Goal: Navigation & Orientation: Find specific page/section

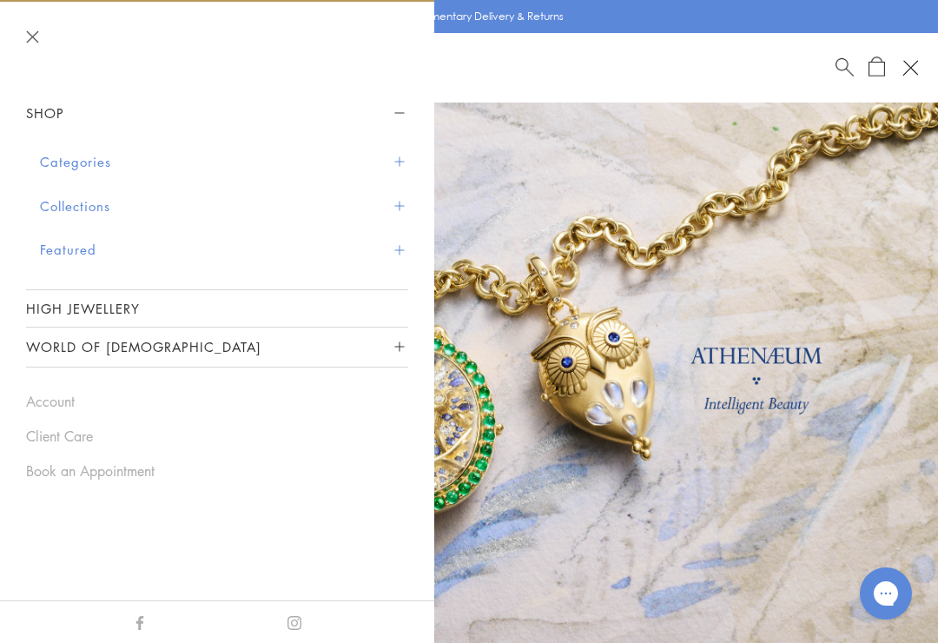
click at [113, 307] on link "High Jewellery" at bounding box center [217, 308] width 382 height 36
click at [53, 203] on button "Collections" at bounding box center [224, 206] width 368 height 44
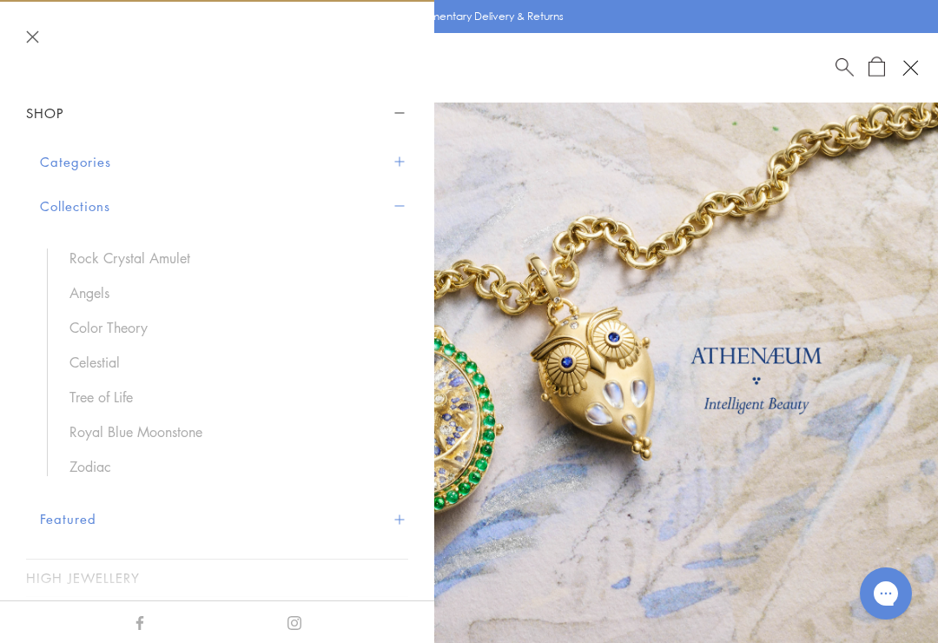
click at [88, 466] on link "Zodiac" at bounding box center [229, 466] width 321 height 19
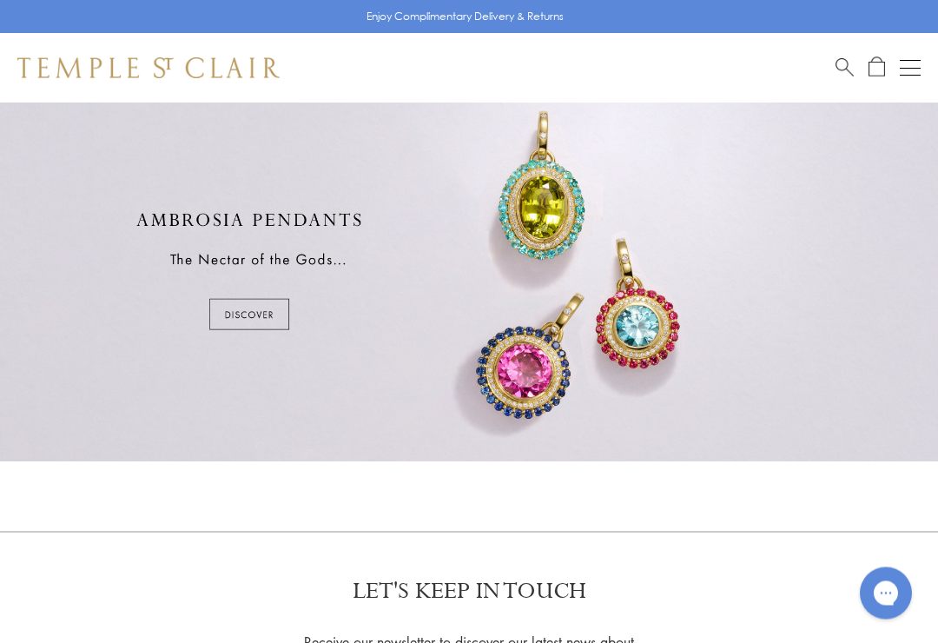
scroll to position [817, 0]
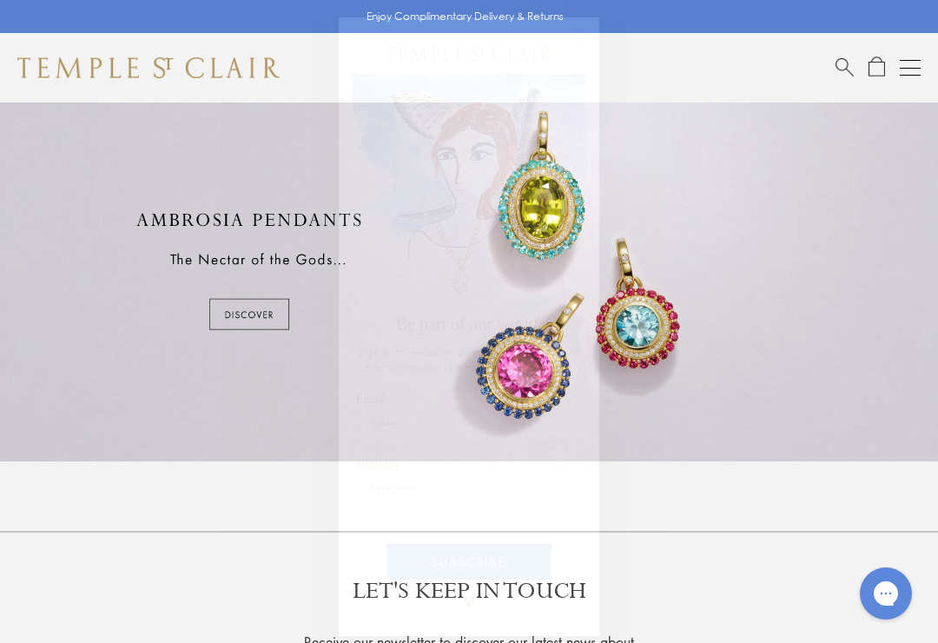
click at [587, 44] on circle "Close dialog" at bounding box center [579, 37] width 21 height 21
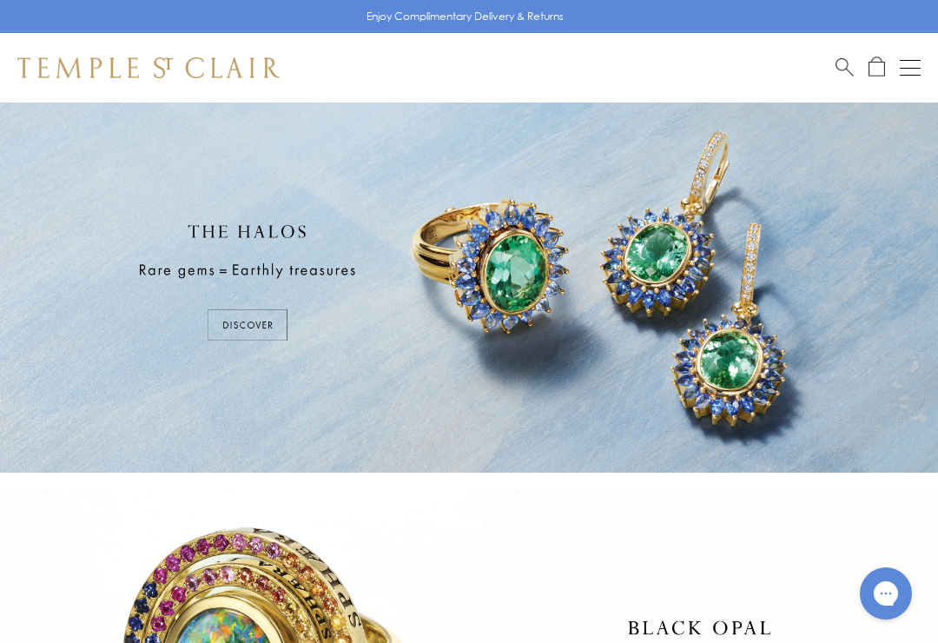
scroll to position [0, 0]
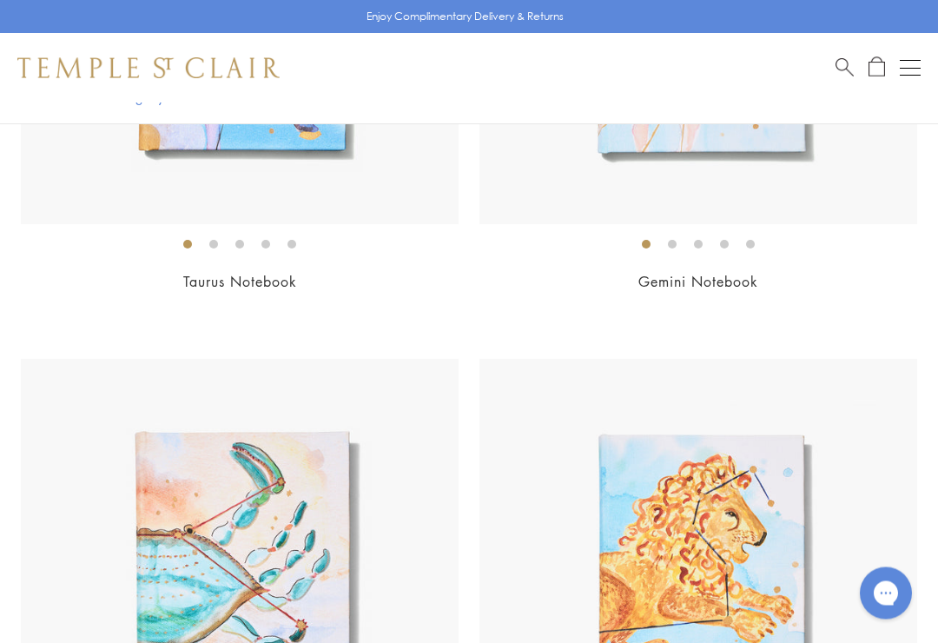
scroll to position [6428, 0]
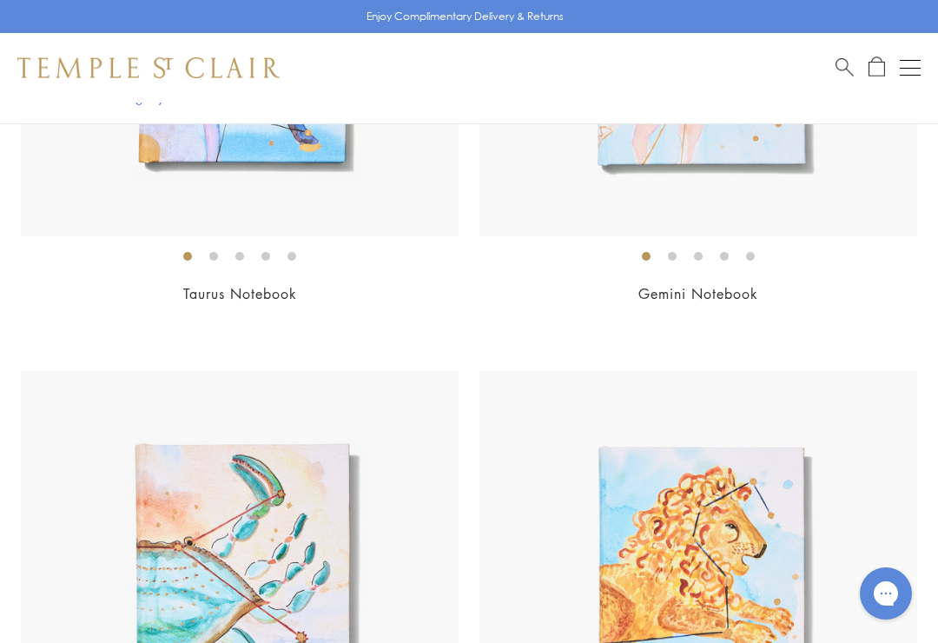
click at [911, 70] on button "Open navigation" at bounding box center [910, 67] width 21 height 21
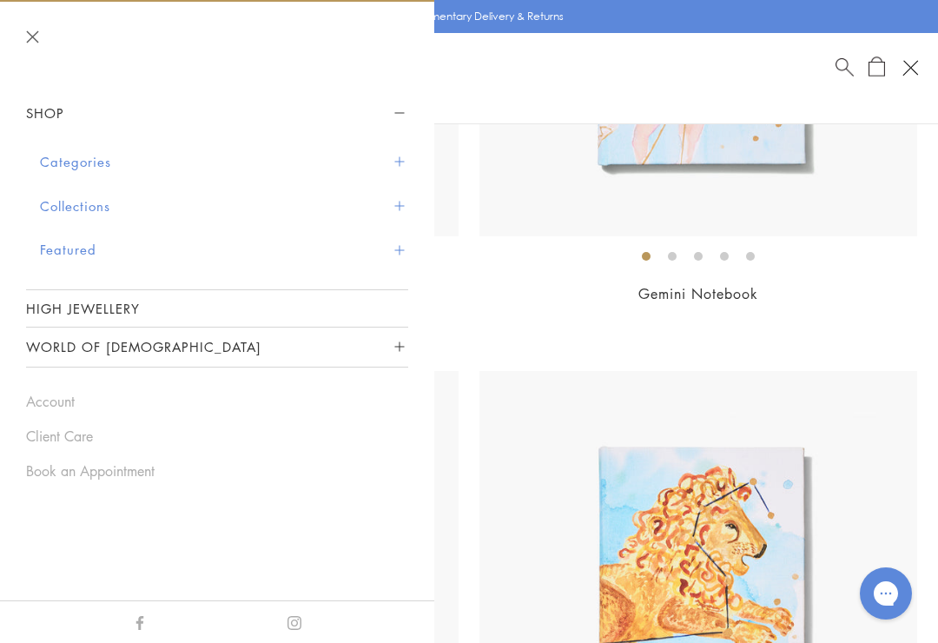
click at [53, 160] on button "Categories" at bounding box center [224, 162] width 368 height 44
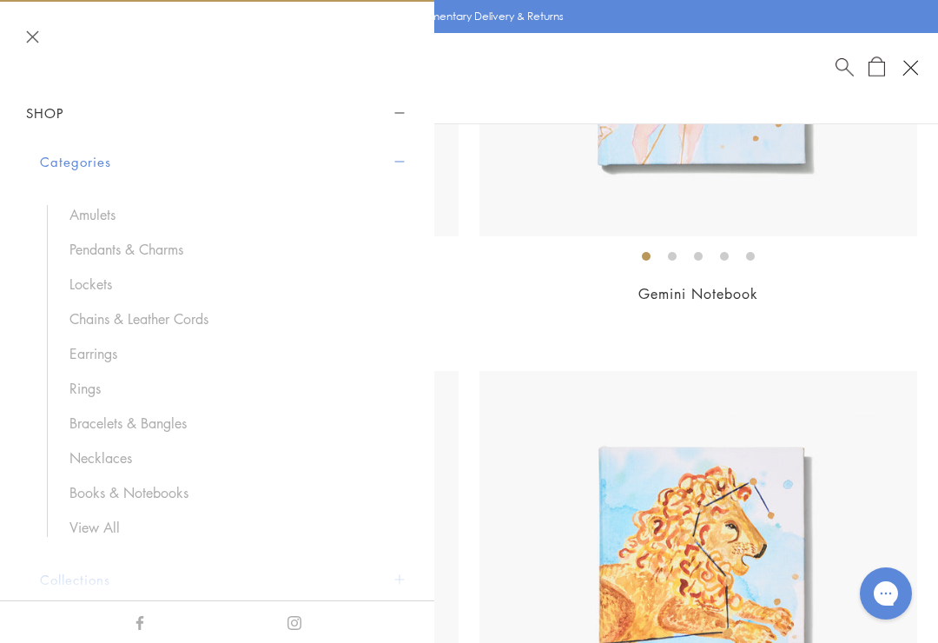
click at [84, 240] on link "Pendants & Charms" at bounding box center [229, 249] width 321 height 19
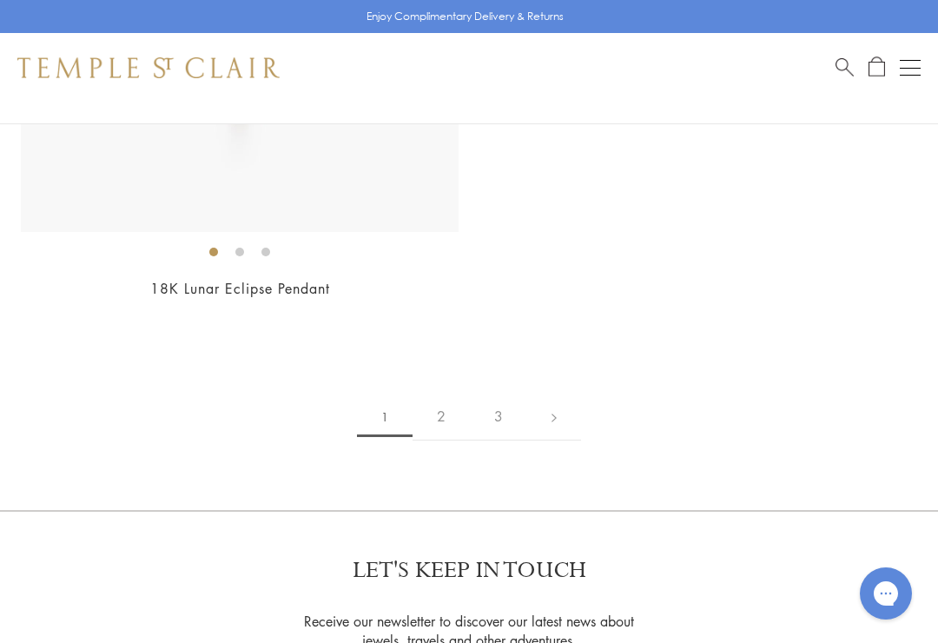
scroll to position [19528, 0]
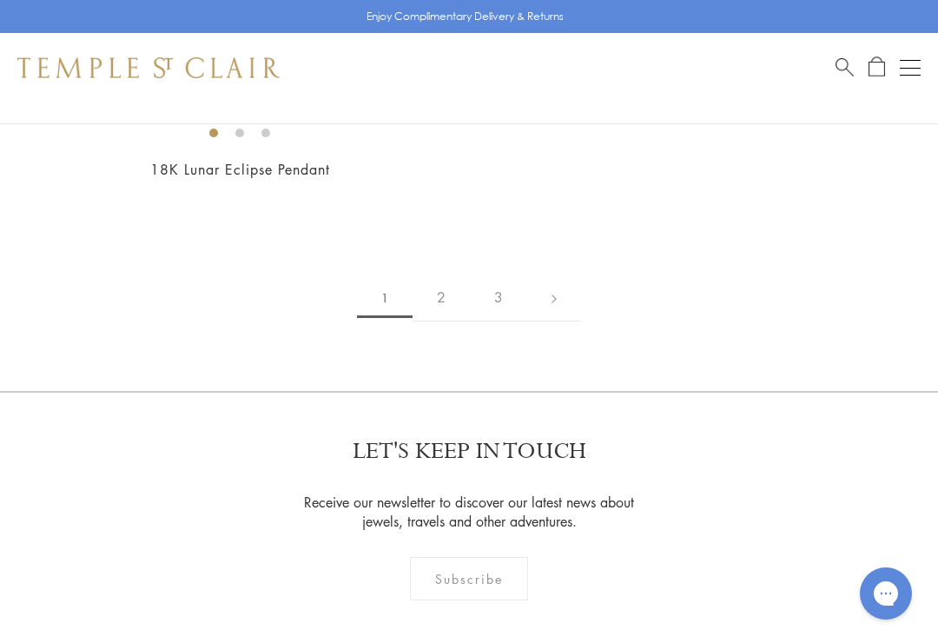
click at [440, 274] on link "2" at bounding box center [441, 298] width 57 height 48
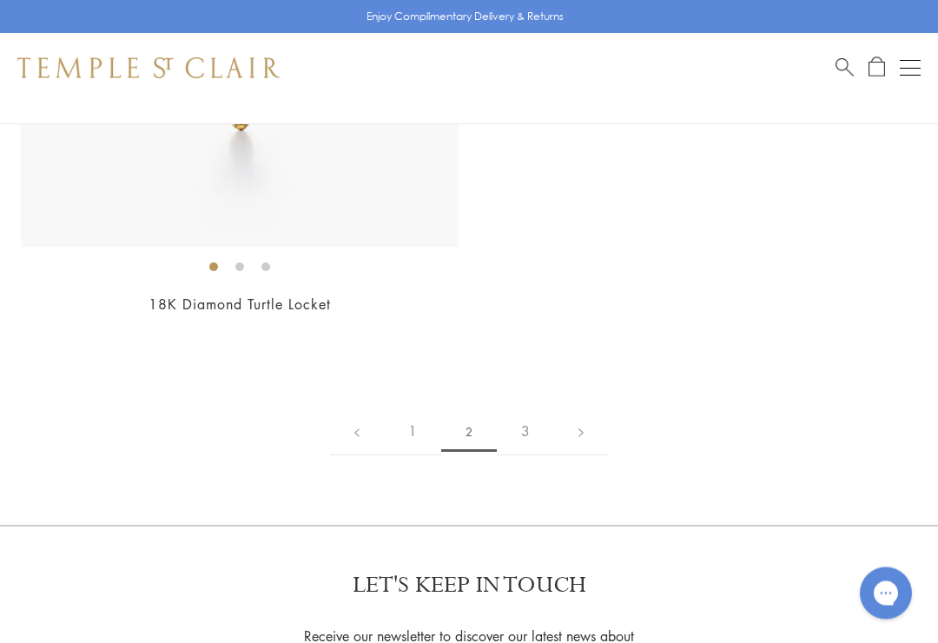
scroll to position [16589, 0]
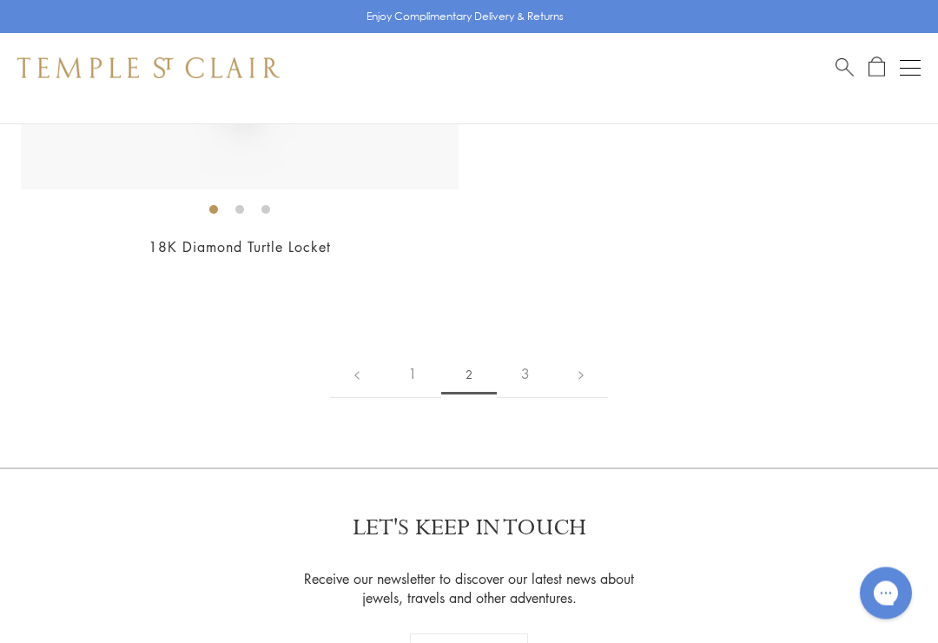
click at [525, 351] on link "3" at bounding box center [525, 375] width 57 height 48
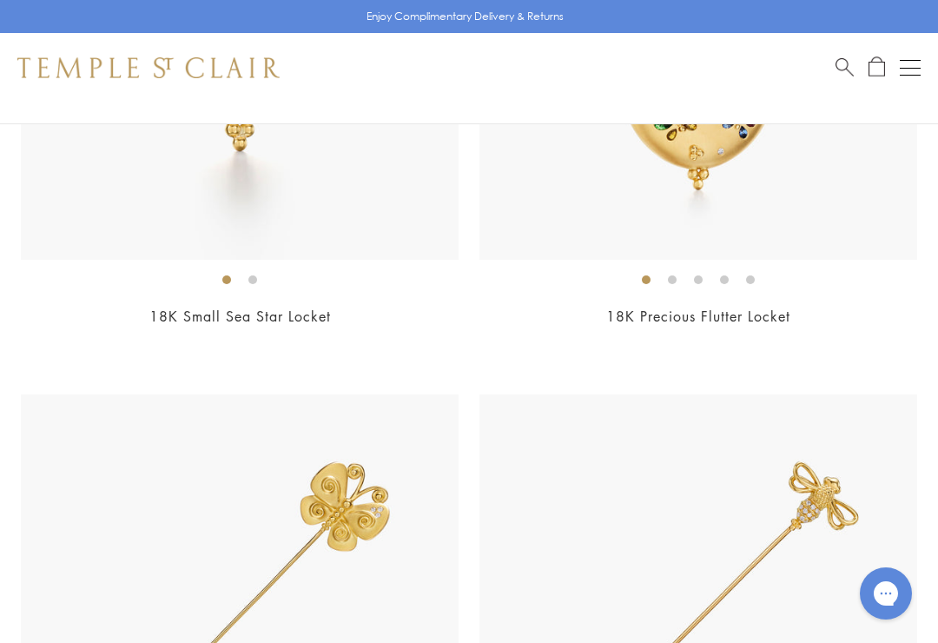
scroll to position [1629, 0]
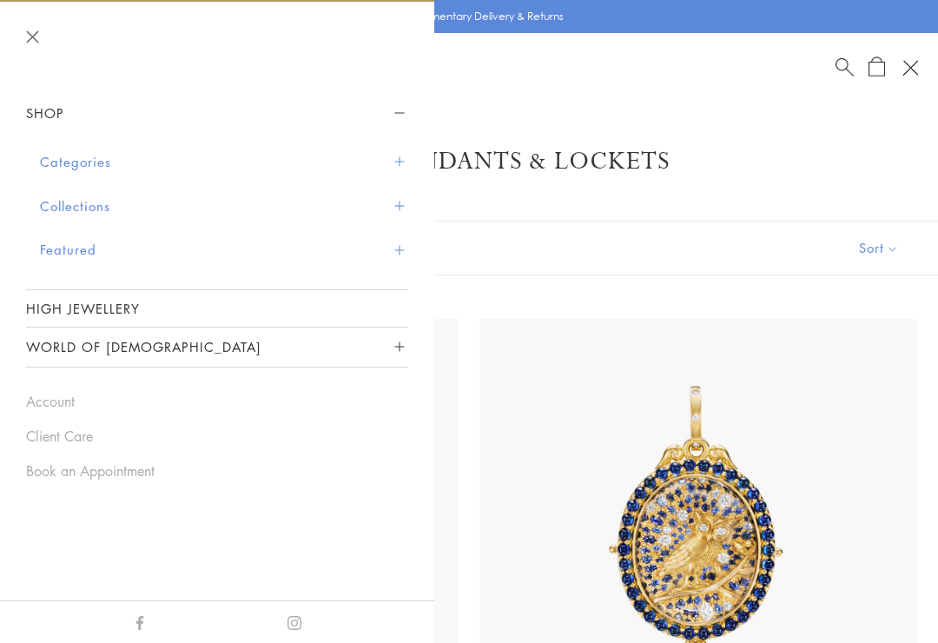
click at [51, 169] on button "Categories" at bounding box center [224, 162] width 368 height 44
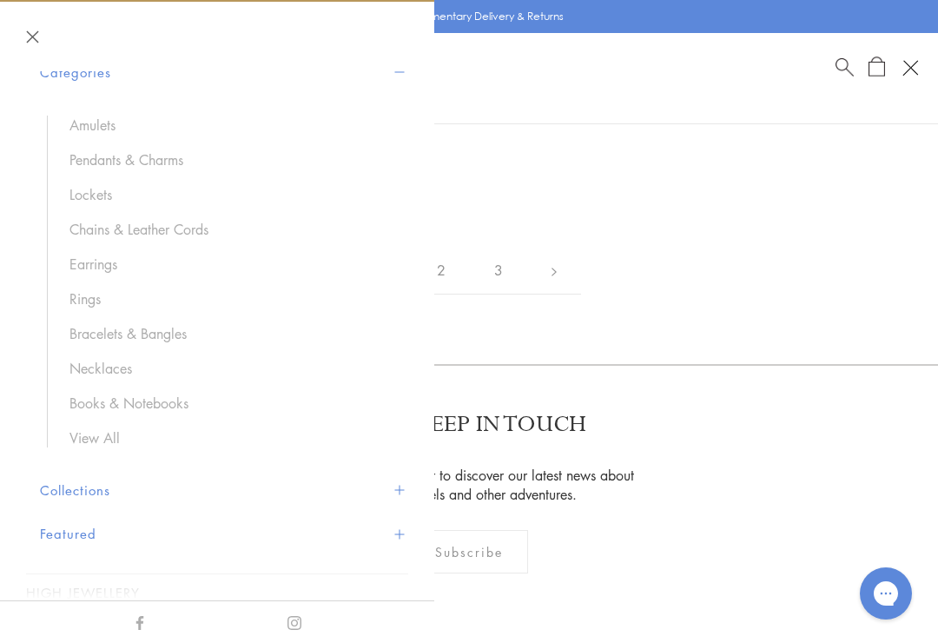
scroll to position [96, 0]
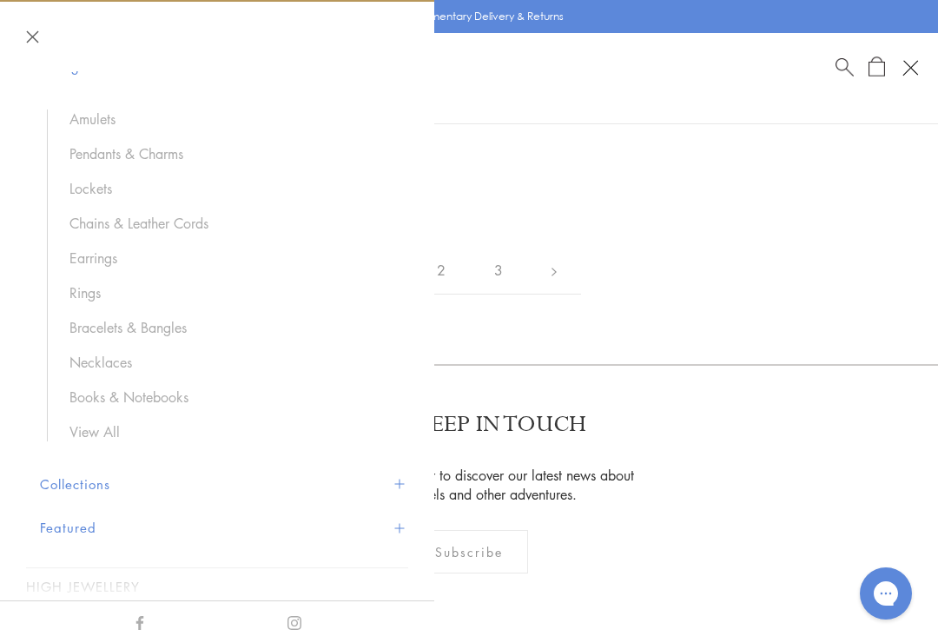
click at [89, 294] on link "Rings" at bounding box center [229, 292] width 321 height 19
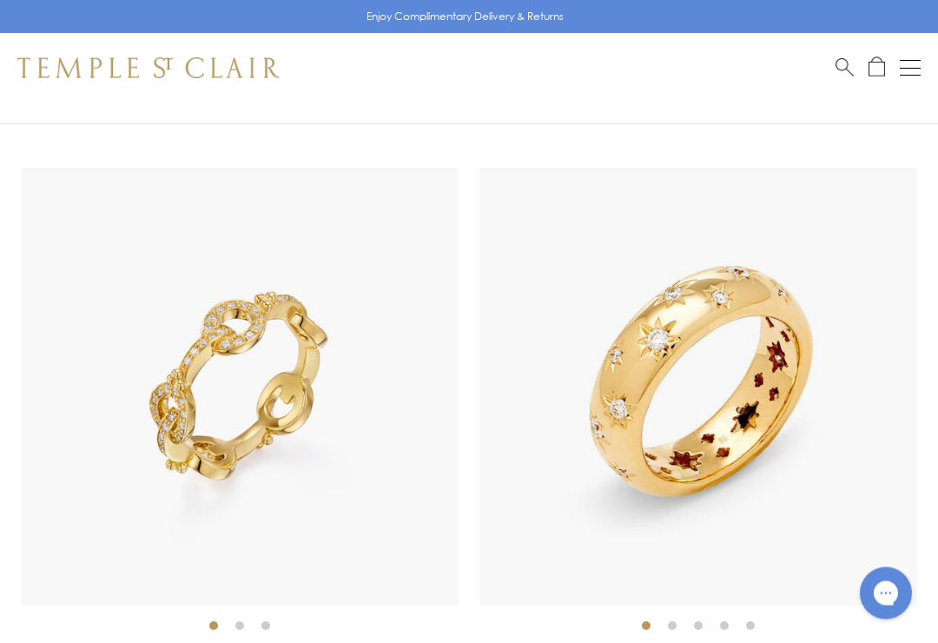
scroll to position [1868, 0]
